Goal: Entertainment & Leisure: Consume media (video, audio)

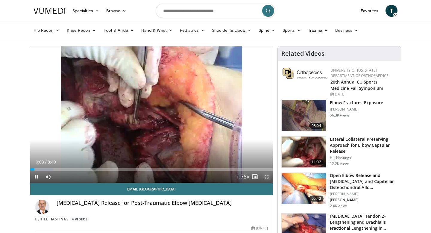
click at [268, 177] on span "Video Player" at bounding box center [267, 177] width 12 height 12
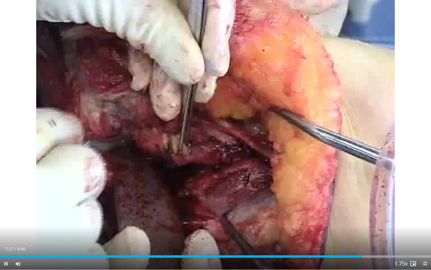
click at [426, 233] on span "Video Player" at bounding box center [425, 263] width 12 height 12
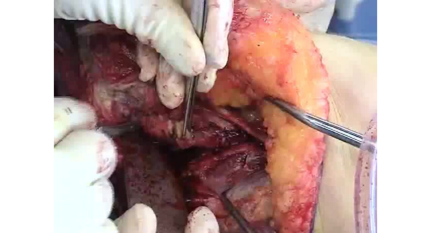
scroll to position [15, 0]
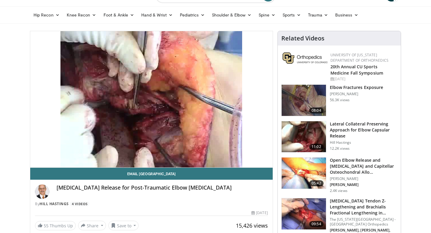
click at [364, 128] on h3 "Lateral Collateral Preserving Approach for Elbow Capsular Release" at bounding box center [363, 130] width 67 height 18
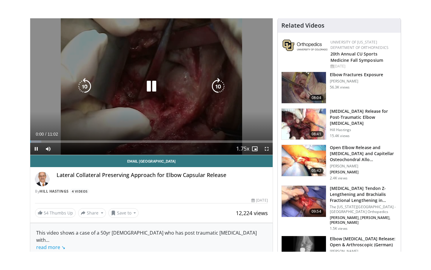
scroll to position [47, 0]
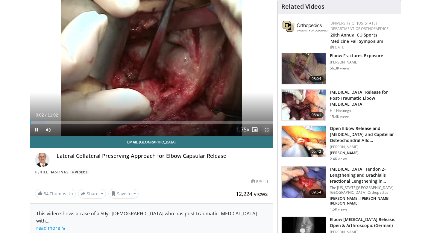
click at [269, 131] on span "Video Player" at bounding box center [267, 130] width 12 height 12
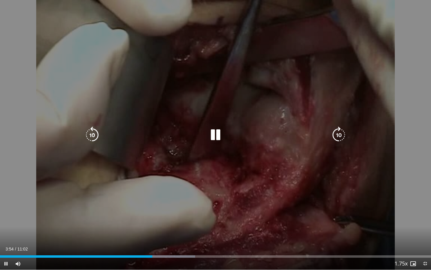
click at [220, 134] on icon "Video Player" at bounding box center [215, 134] width 17 height 17
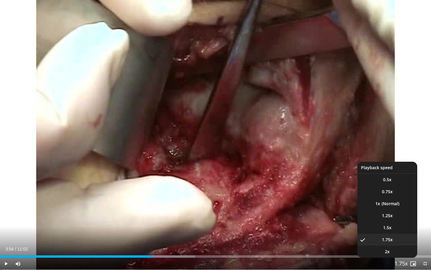
click at [402, 233] on span "Video Player" at bounding box center [401, 264] width 8 height 12
click at [389, 205] on li "1x" at bounding box center [388, 203] width 60 height 12
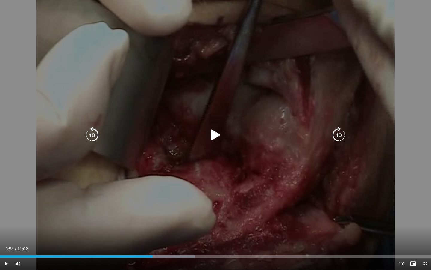
click at [216, 143] on div "10 seconds Tap to unmute" at bounding box center [215, 134] width 431 height 269
